Goal: Check status: Check status

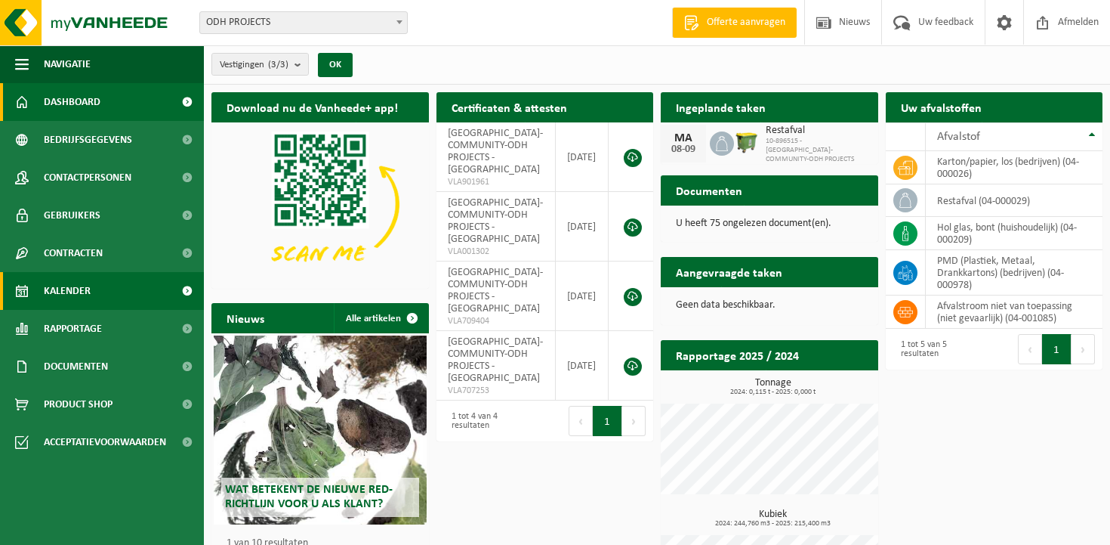
click at [94, 294] on link "Kalender" at bounding box center [102, 291] width 204 height 38
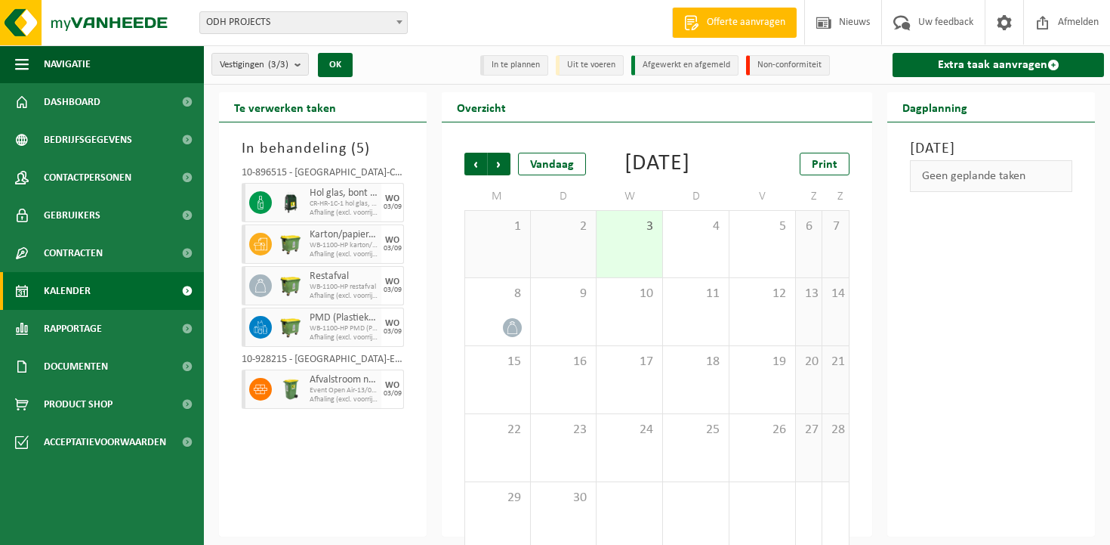
scroll to position [43, 0]
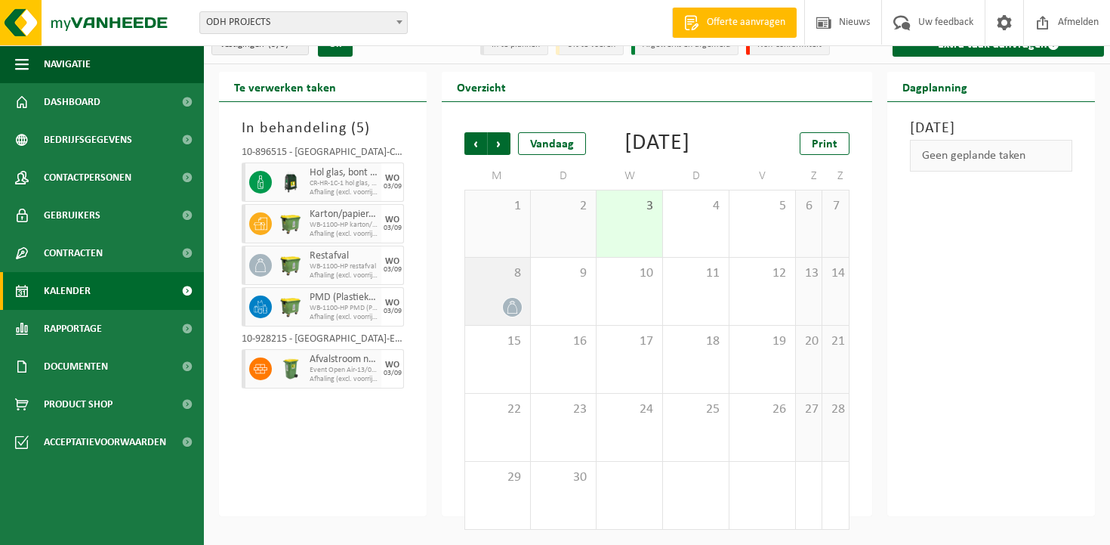
click at [499, 288] on div "8" at bounding box center [497, 291] width 65 height 67
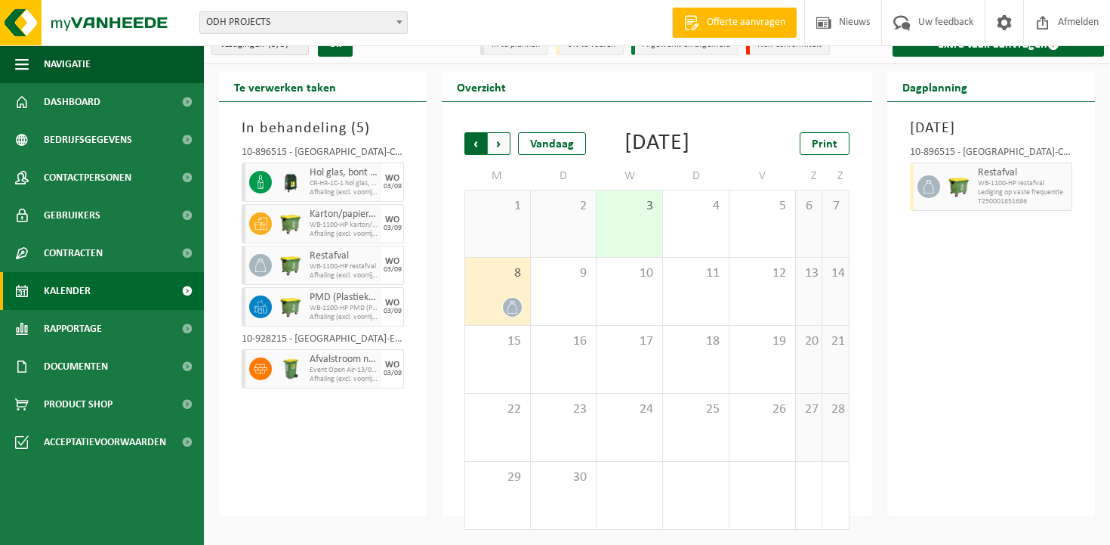
click at [502, 132] on span "Volgende" at bounding box center [499, 143] width 23 height 23
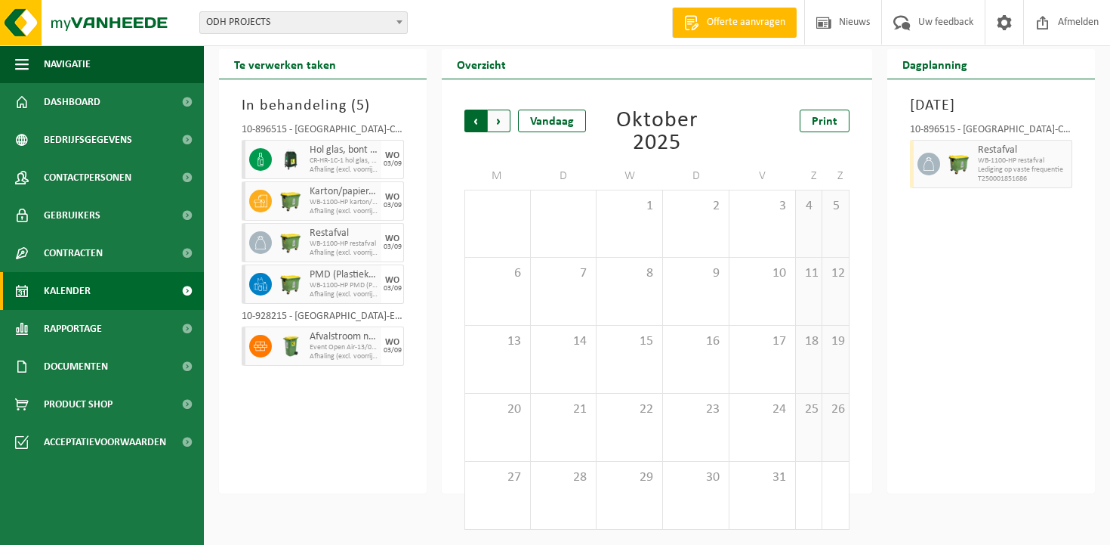
click at [502, 128] on span "Volgende" at bounding box center [499, 121] width 23 height 23
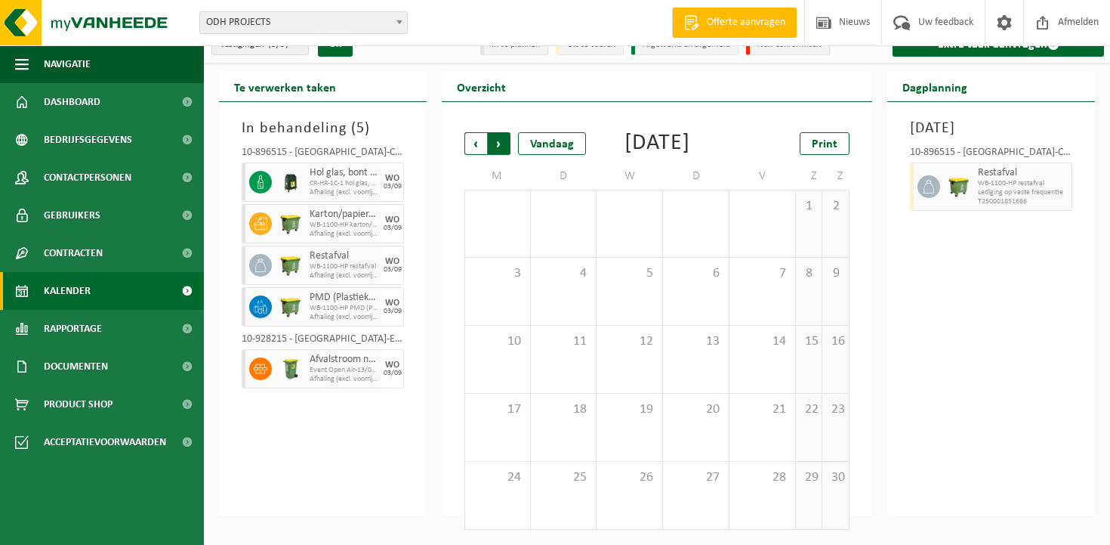
click at [478, 132] on span "Vorige" at bounding box center [476, 143] width 23 height 23
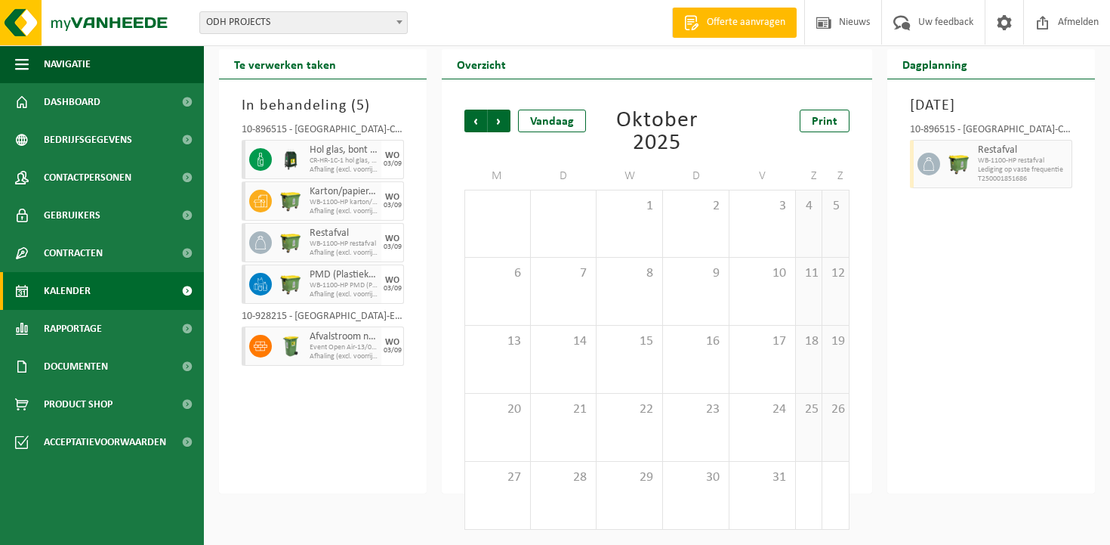
click at [478, 117] on span "Vorige" at bounding box center [476, 121] width 23 height 23
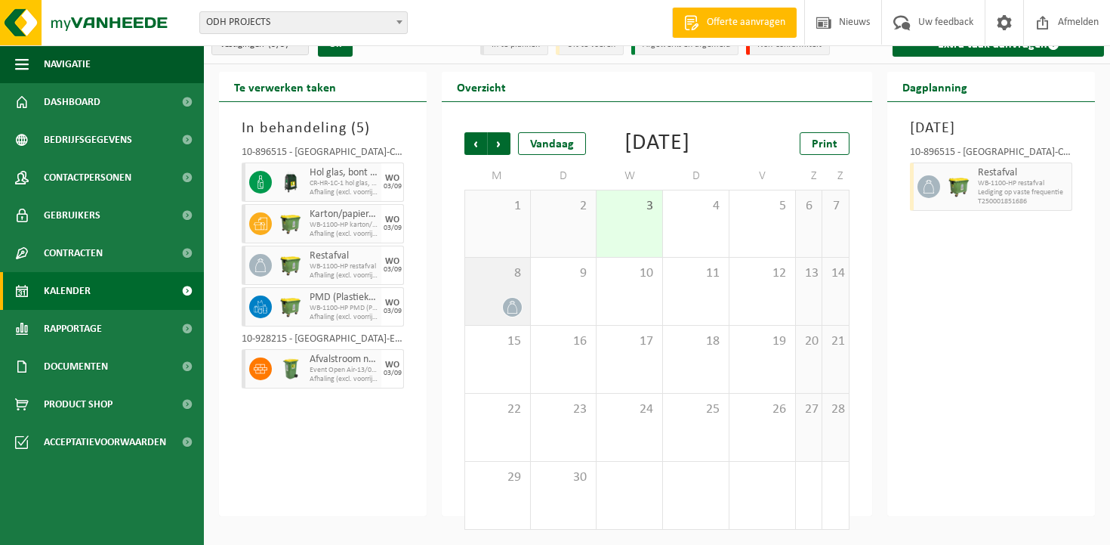
click at [495, 302] on div at bounding box center [498, 307] width 50 height 20
click at [621, 218] on div "3" at bounding box center [630, 223] width 66 height 66
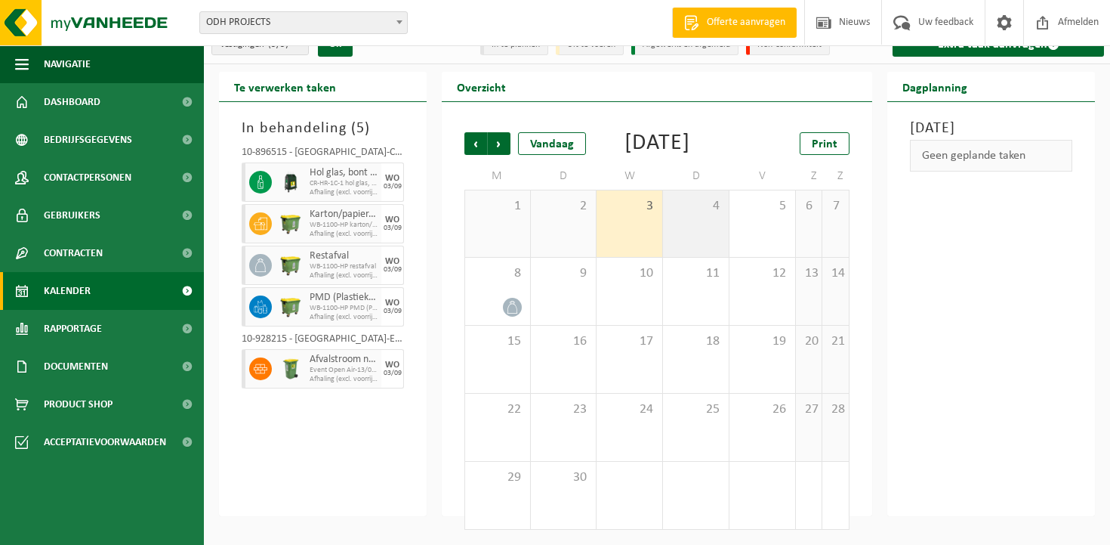
click at [711, 224] on div "4" at bounding box center [696, 223] width 66 height 66
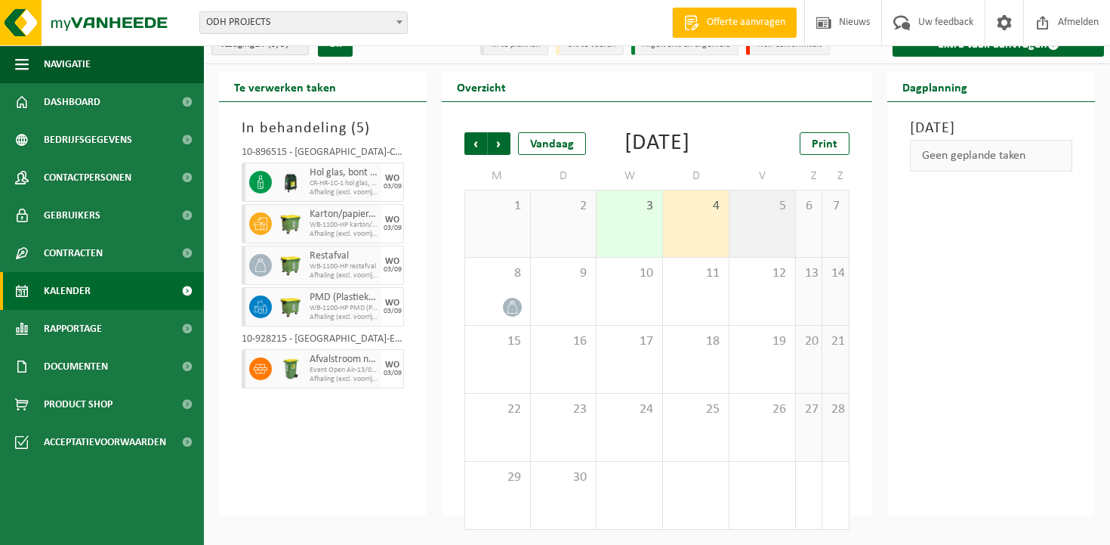
click at [782, 225] on div "5" at bounding box center [763, 223] width 66 height 66
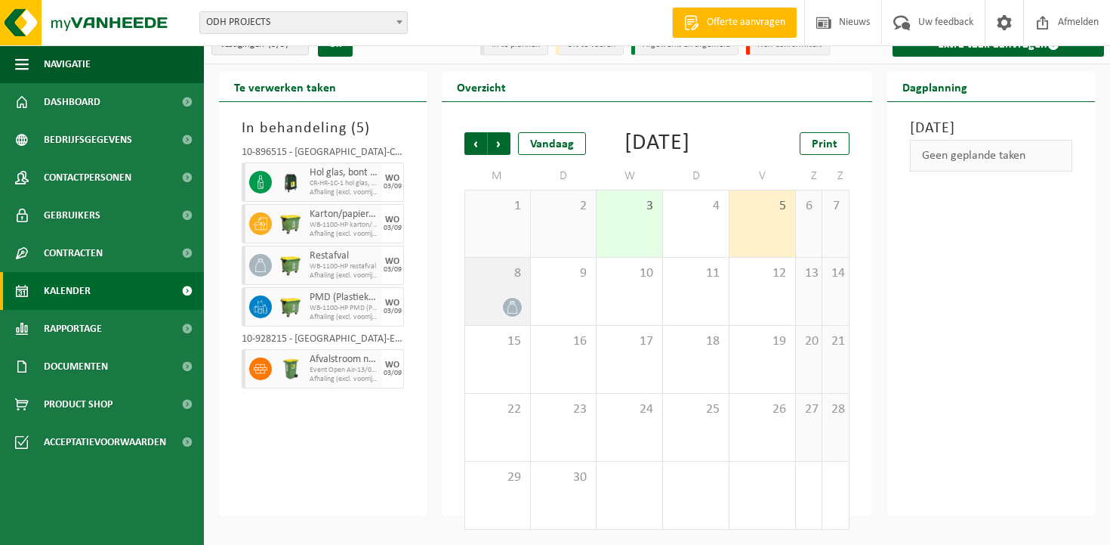
click at [508, 307] on icon at bounding box center [512, 307] width 13 height 13
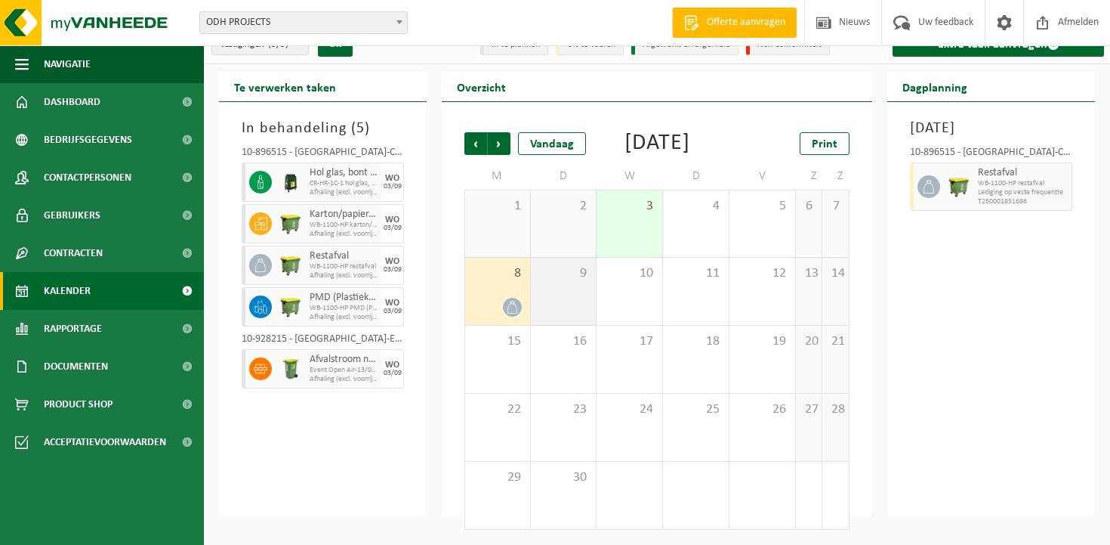
click at [554, 303] on div "9" at bounding box center [564, 291] width 66 height 67
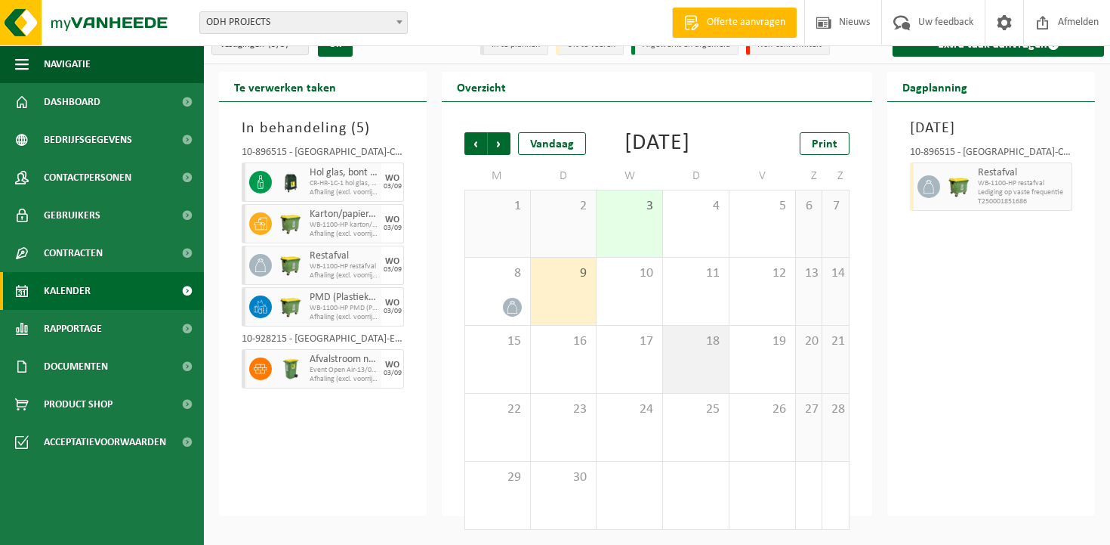
click at [728, 350] on div "18" at bounding box center [696, 359] width 66 height 67
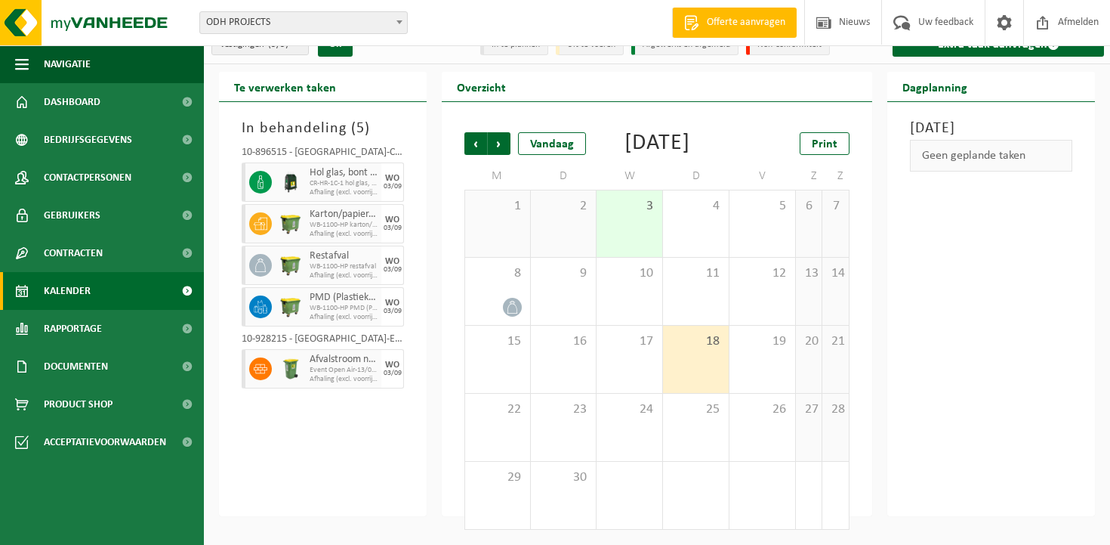
click at [302, 16] on span "ODH PROJECTS" at bounding box center [303, 22] width 207 height 21
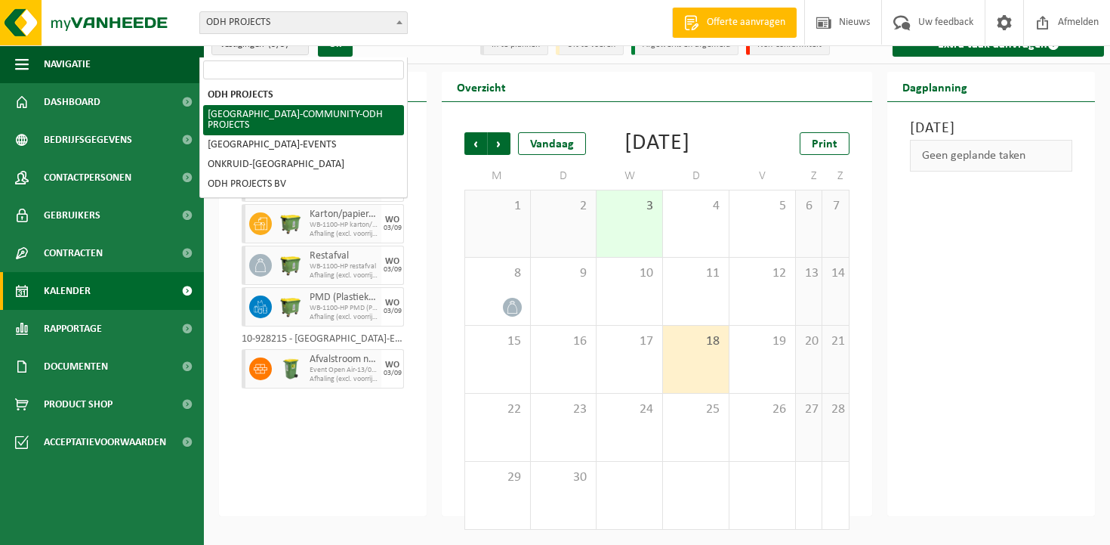
select select "117352"
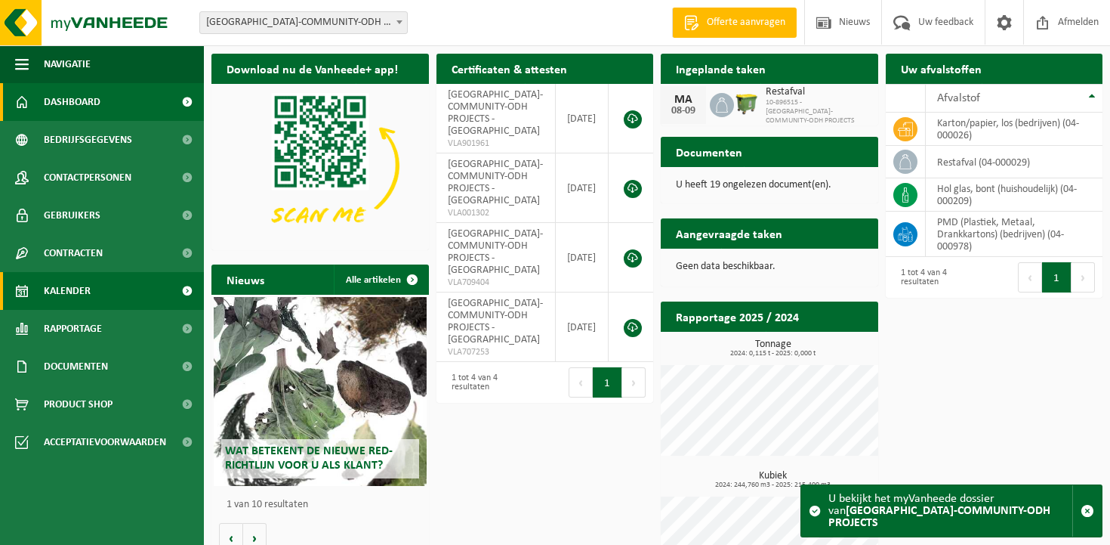
click at [100, 297] on link "Kalender" at bounding box center [102, 291] width 204 height 38
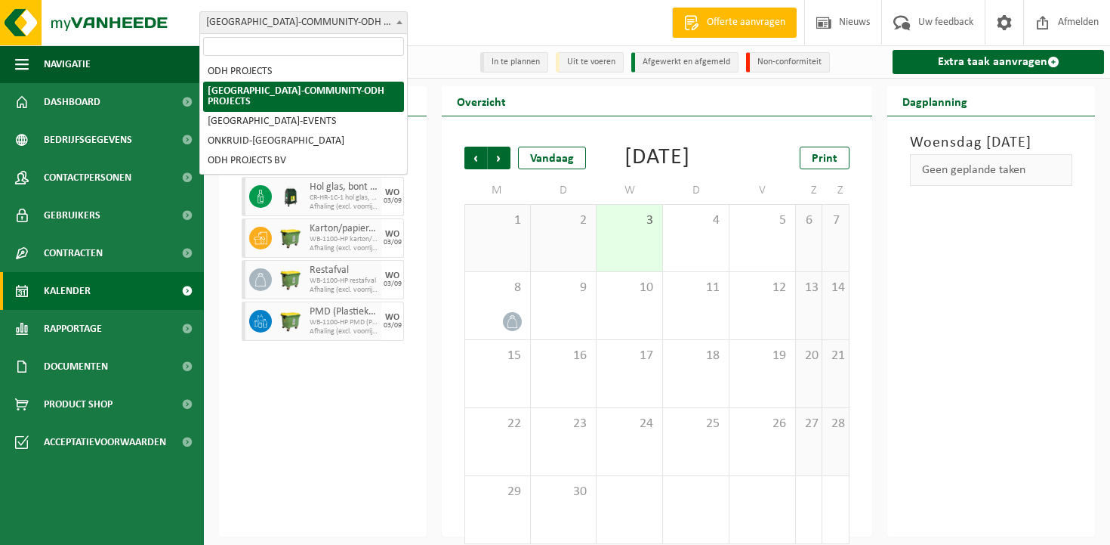
click at [341, 25] on span "[GEOGRAPHIC_DATA]-COMMUNITY-ODH PROJECTS" at bounding box center [303, 22] width 207 height 21
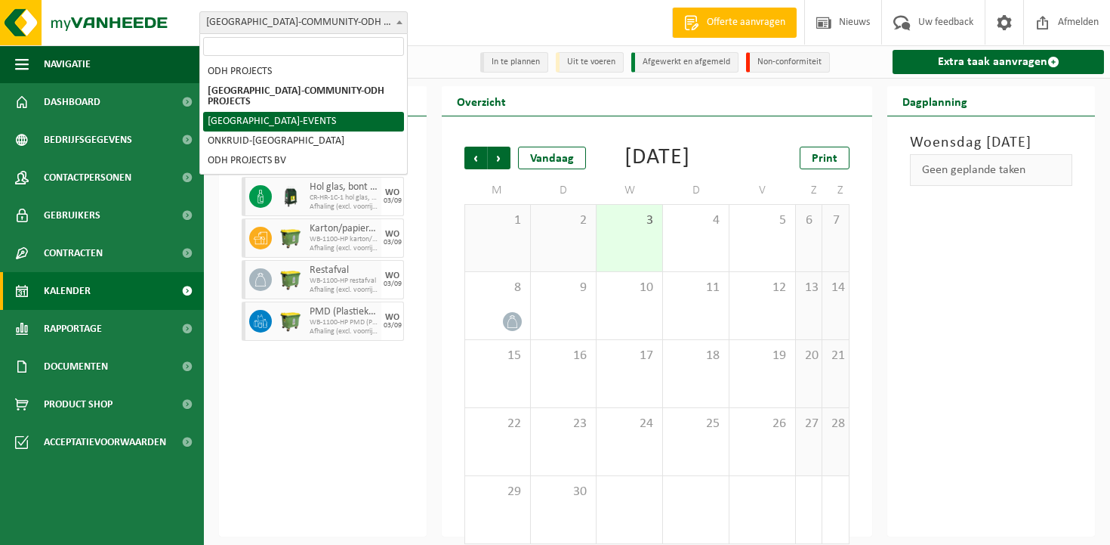
select select "133282"
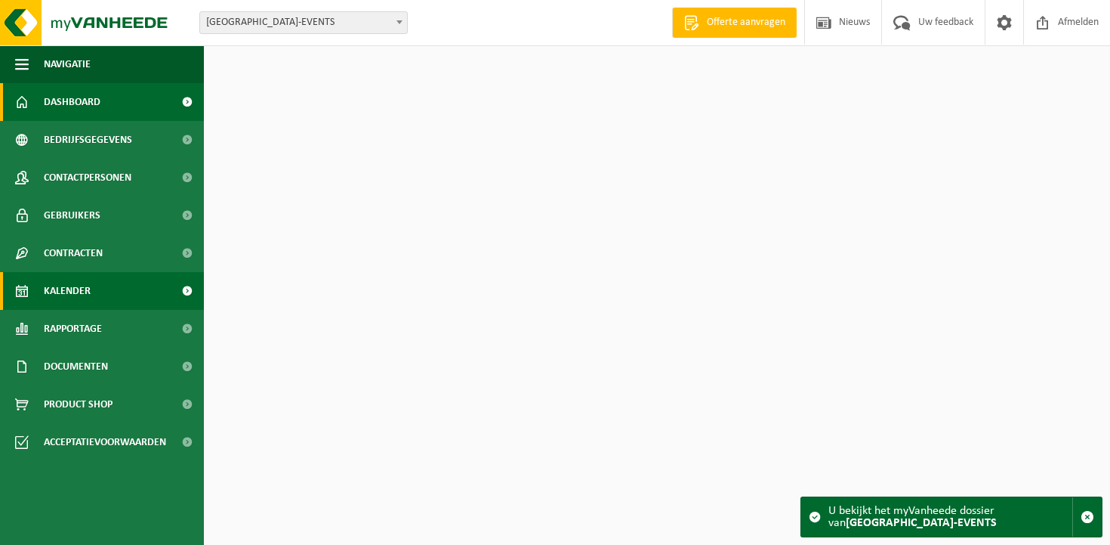
click at [113, 294] on link "Kalender" at bounding box center [102, 291] width 204 height 38
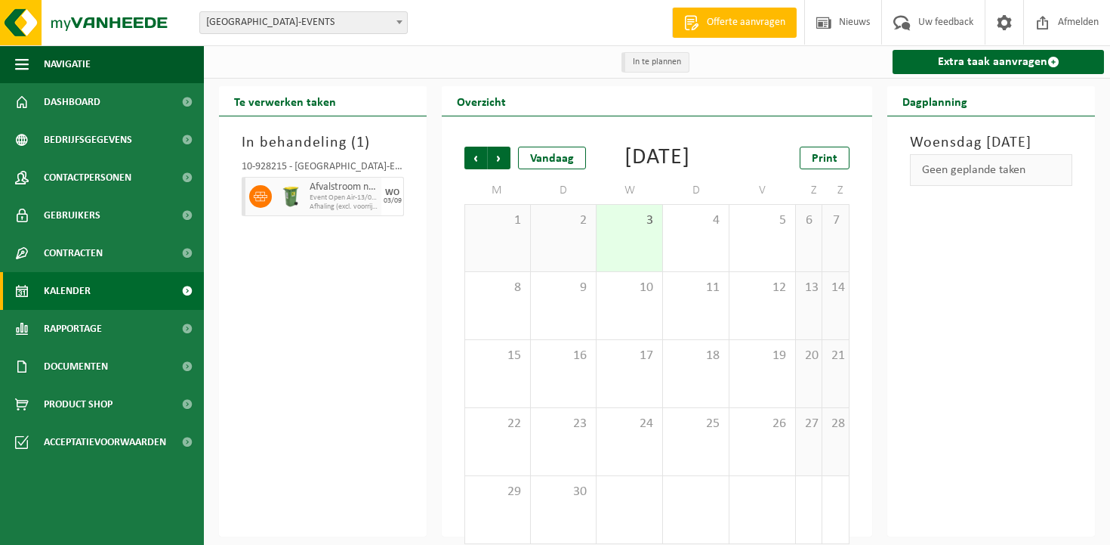
click at [253, 27] on span "[GEOGRAPHIC_DATA]-EVENTS" at bounding box center [303, 22] width 207 height 21
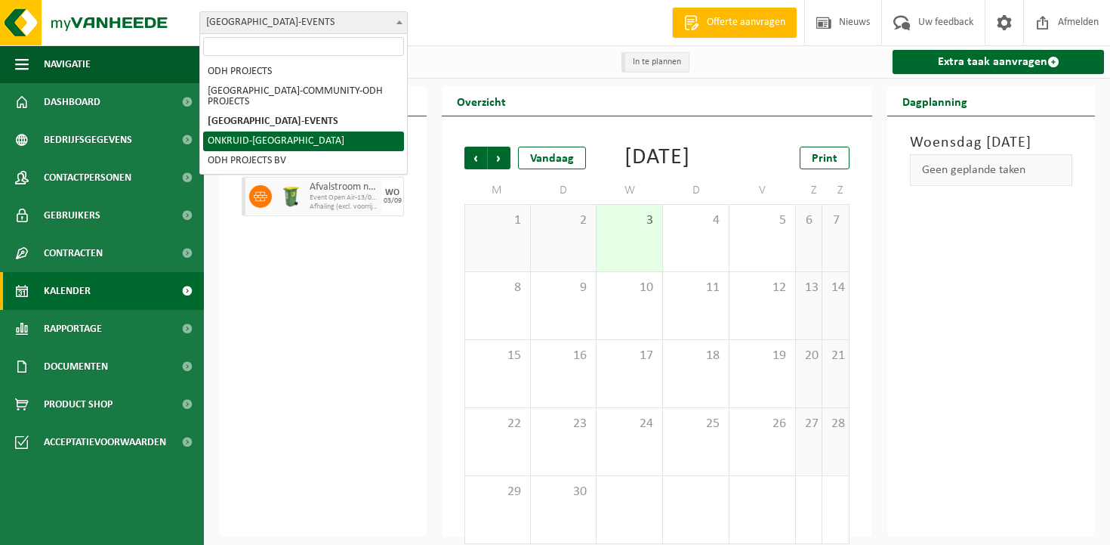
select select "130228"
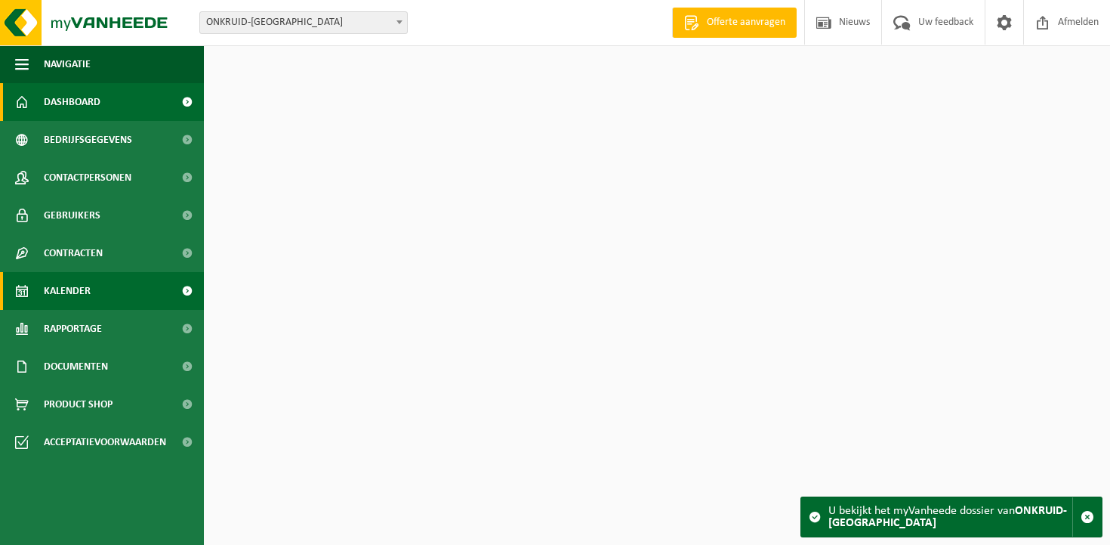
click at [107, 289] on link "Kalender" at bounding box center [102, 291] width 204 height 38
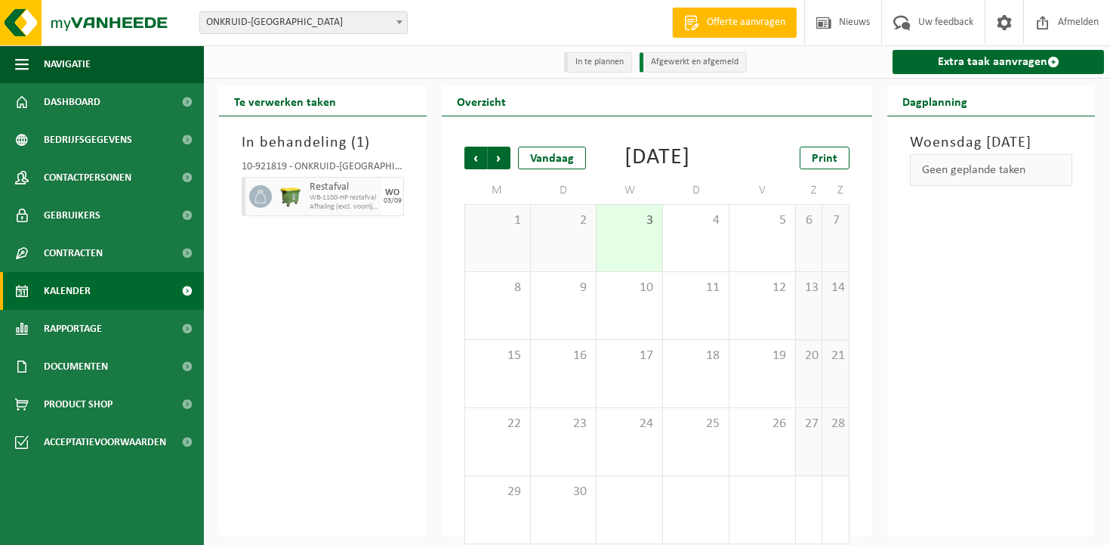
click at [292, 24] on span "ONKRUID-[GEOGRAPHIC_DATA]" at bounding box center [303, 22] width 207 height 21
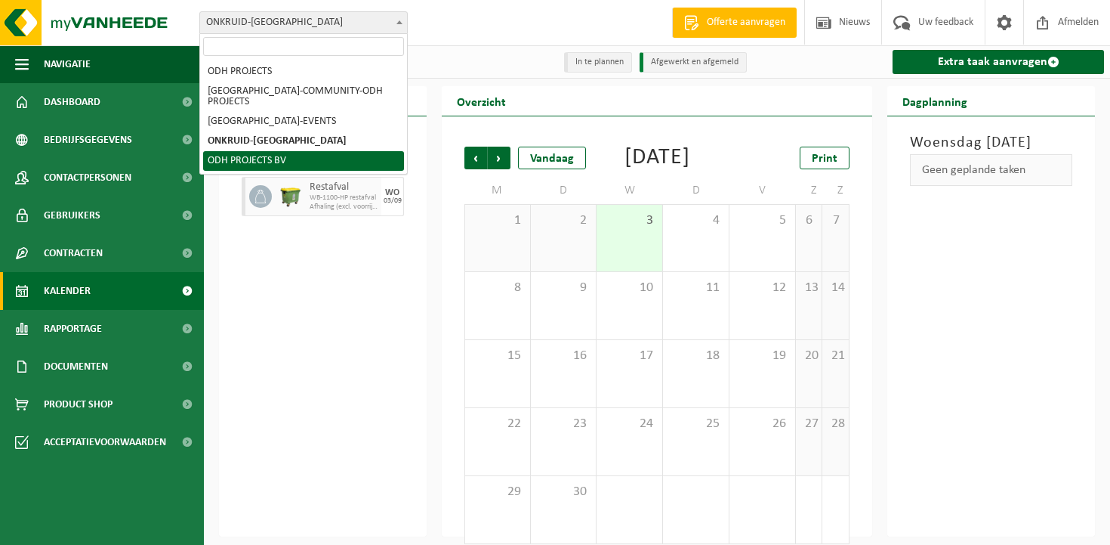
select select "156347"
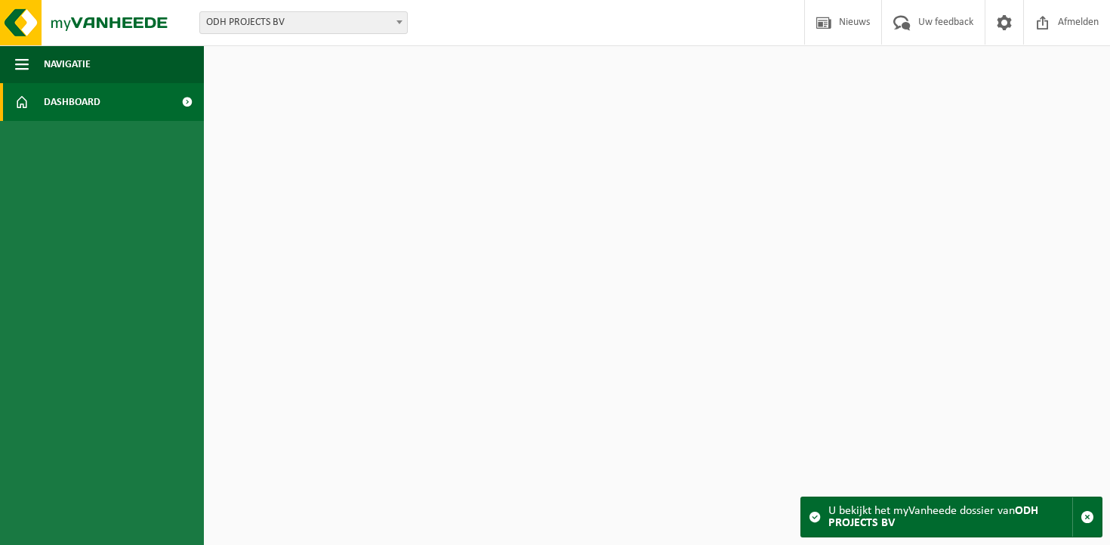
click at [100, 96] on link "Dashboard" at bounding box center [102, 102] width 204 height 38
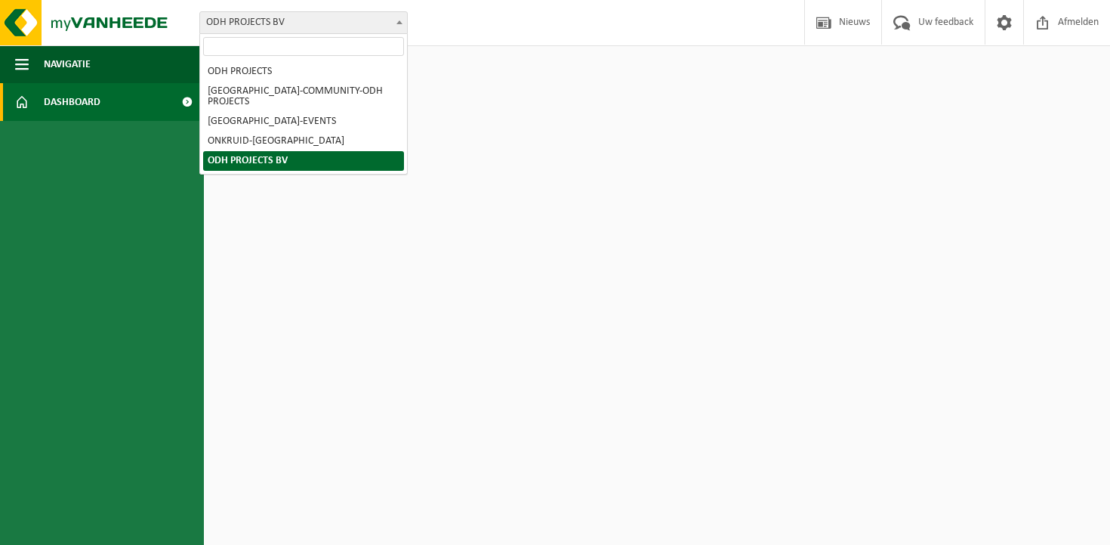
click at [249, 27] on span "ODH PROJECTS BV" at bounding box center [303, 22] width 207 height 21
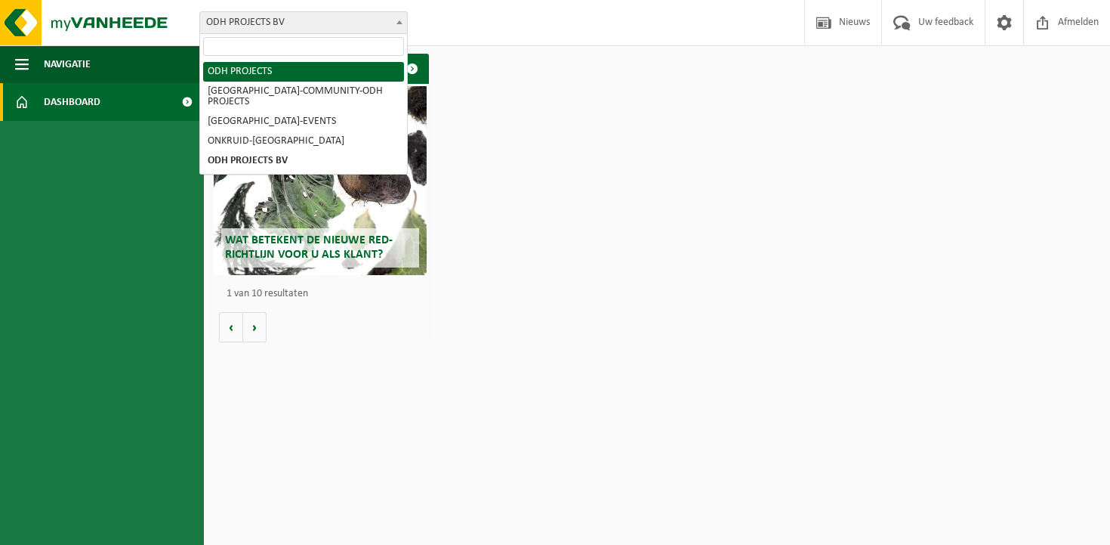
select select "117007"
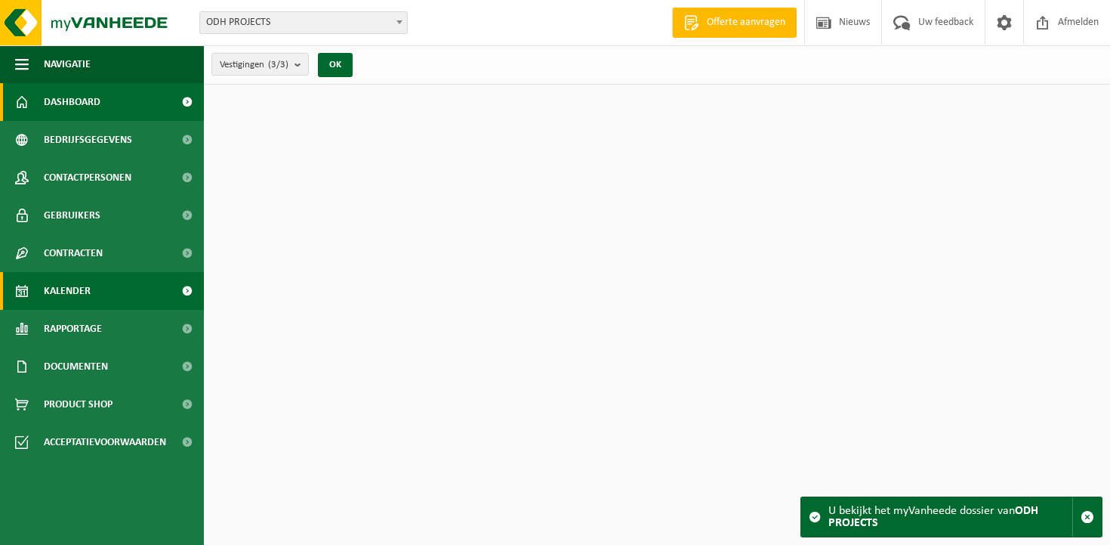
click at [90, 294] on span "Kalender" at bounding box center [67, 291] width 47 height 38
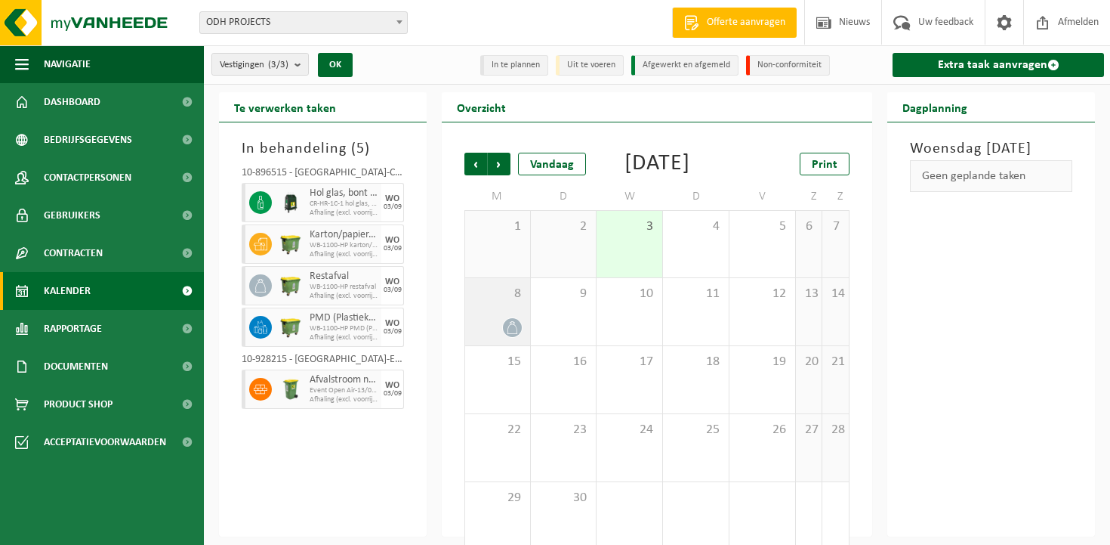
click at [481, 302] on span "8" at bounding box center [498, 294] width 50 height 17
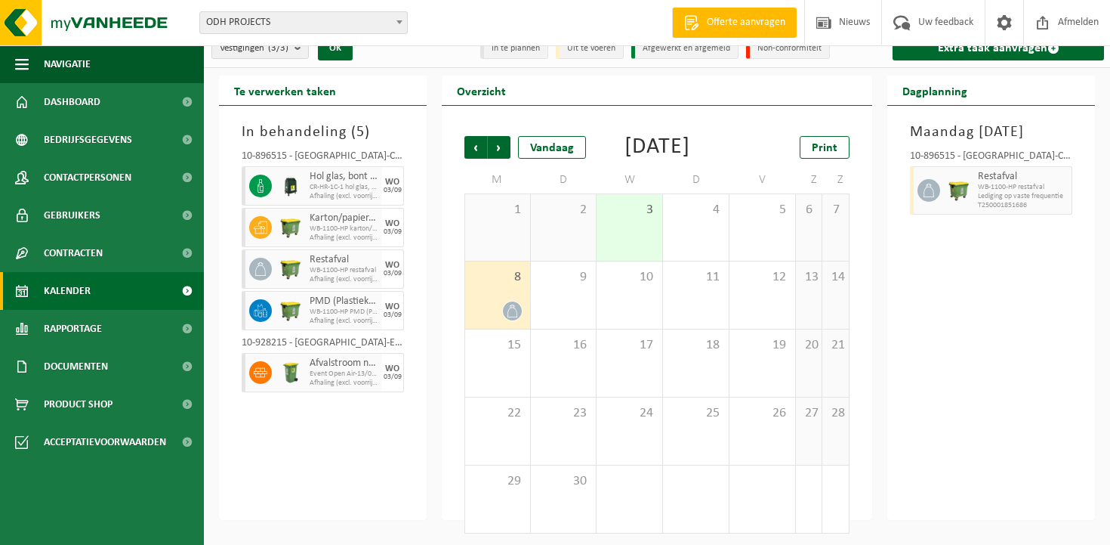
scroll to position [43, 0]
